Goal: Find specific page/section

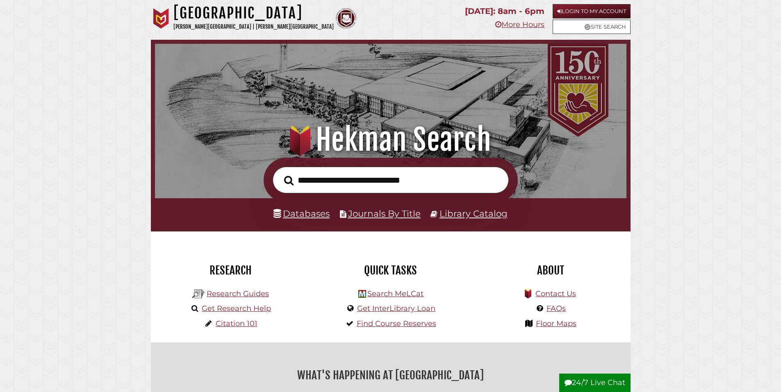
scroll to position [156, 467]
click at [314, 219] on link "Databases" at bounding box center [301, 213] width 56 height 11
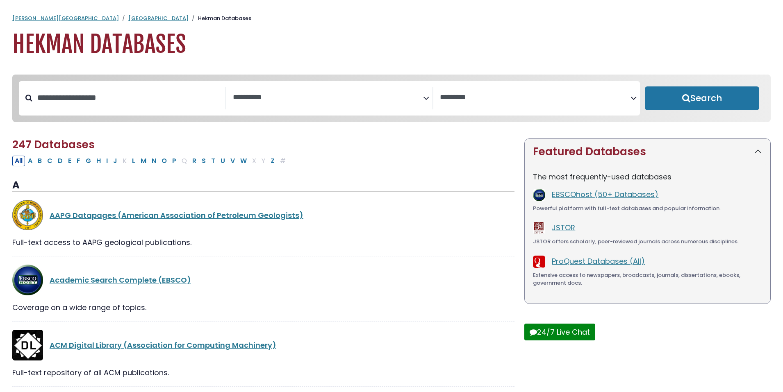
select select "Database Subject Filter"
select select "Database Vendors Filter"
click at [139, 105] on input "Search database by title or keyword" at bounding box center [128, 98] width 193 height 14
type input "****"
click at [645, 87] on button "Search" at bounding box center [702, 99] width 114 height 24
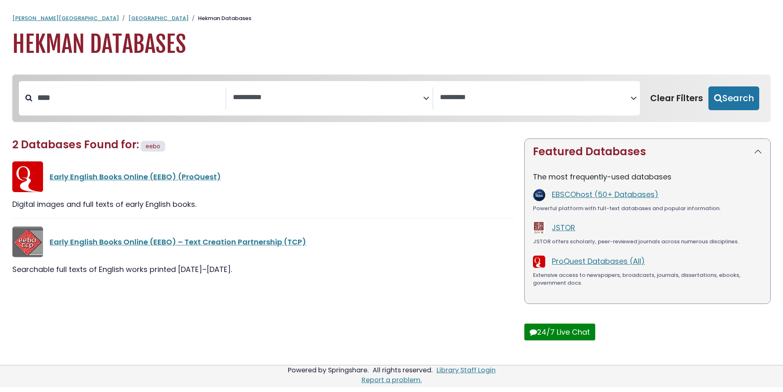
select select "Database Subject Filter"
select select "Database Vendors Filter"
click at [155, 182] on link "Early English Books Online (EEBO) (ProQuest)" at bounding box center [135, 177] width 171 height 10
